Goal: Navigation & Orientation: Understand site structure

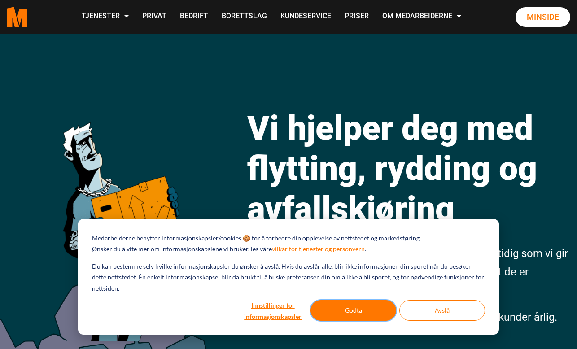
click at [335, 319] on button "Godta" at bounding box center [354, 310] width 86 height 21
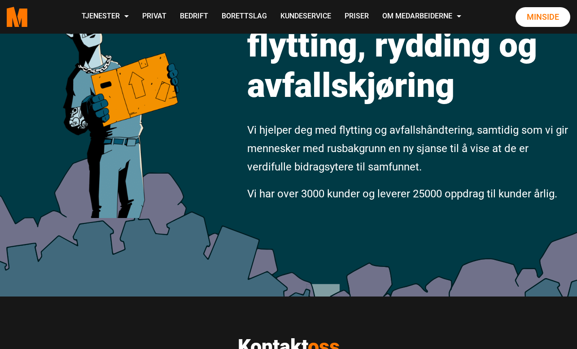
scroll to position [129, 0]
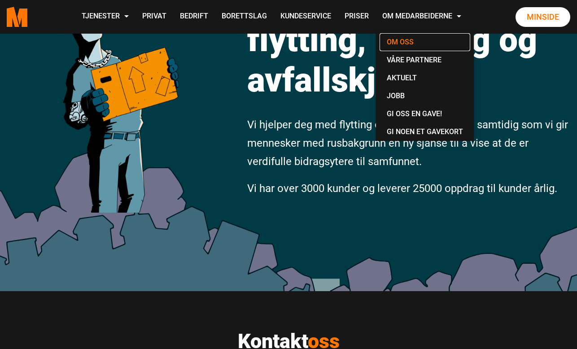
click at [409, 40] on link "Om oss" at bounding box center [425, 42] width 91 height 18
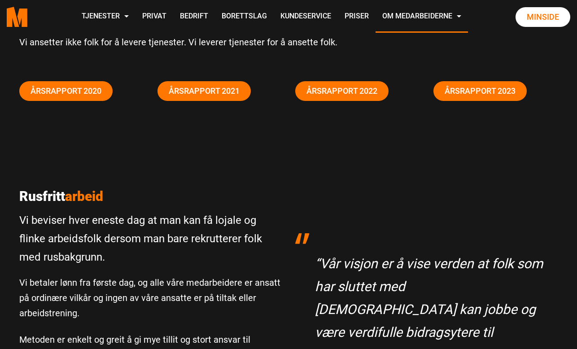
scroll to position [119, 0]
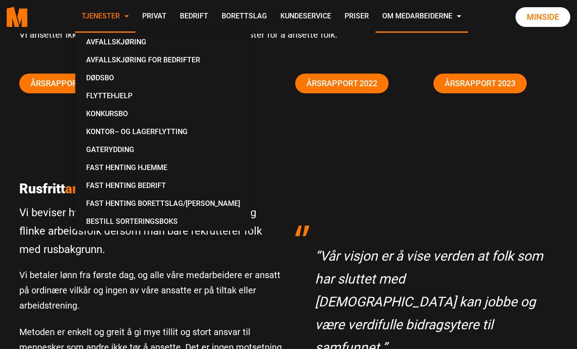
click at [127, 21] on link "Tjenester" at bounding box center [105, 17] width 61 height 32
